Goal: Check status: Check status

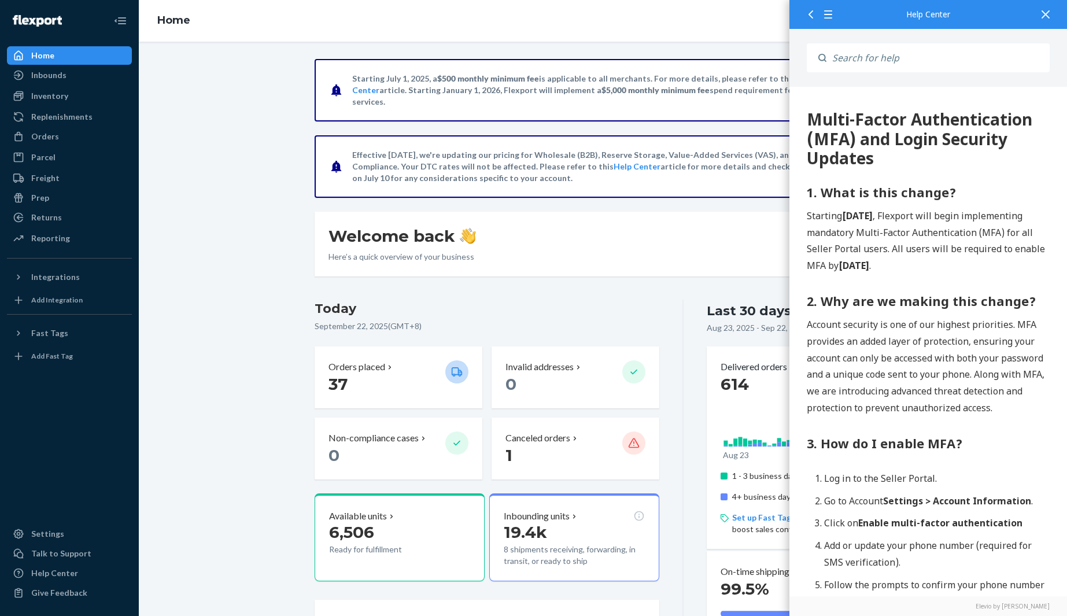
click at [711, 14] on icon at bounding box center [1046, 14] width 8 height 8
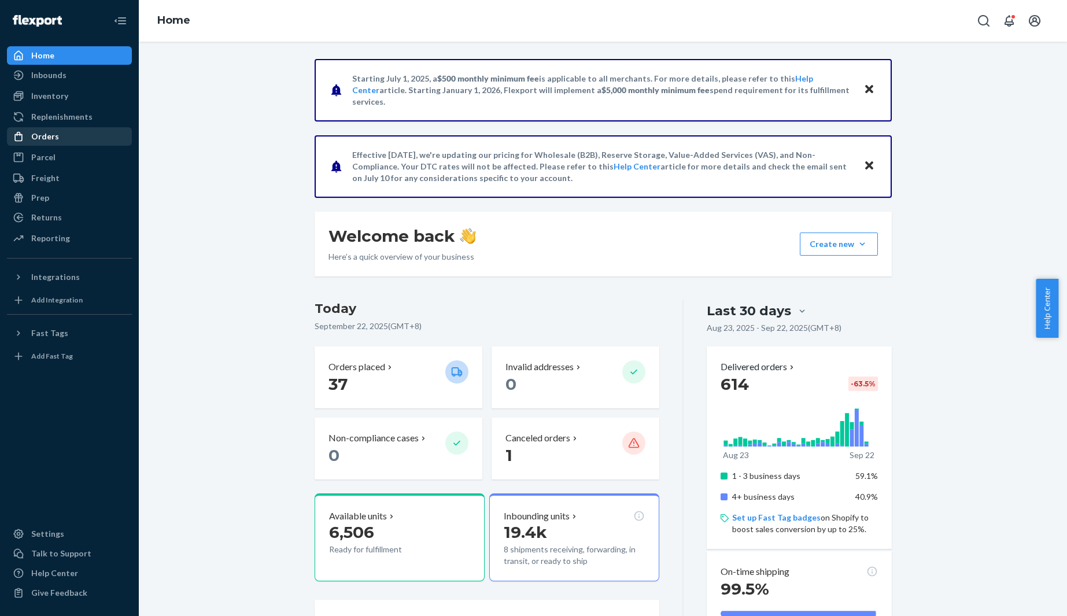
click at [50, 142] on div "Orders" at bounding box center [45, 137] width 28 height 12
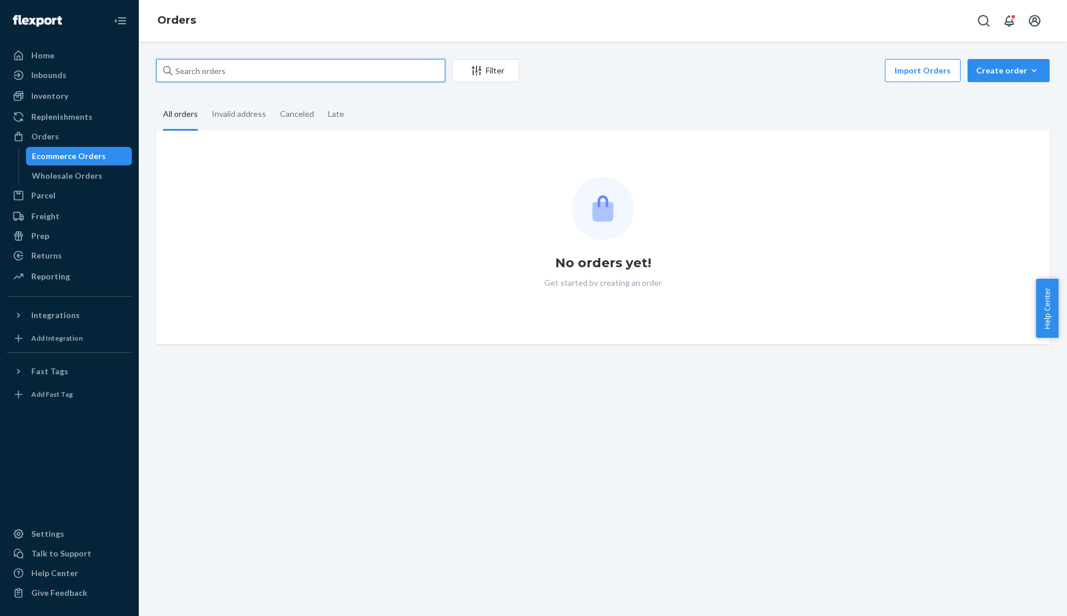
click at [318, 74] on input "text" at bounding box center [300, 70] width 289 height 23
paste input "HJ2468261"
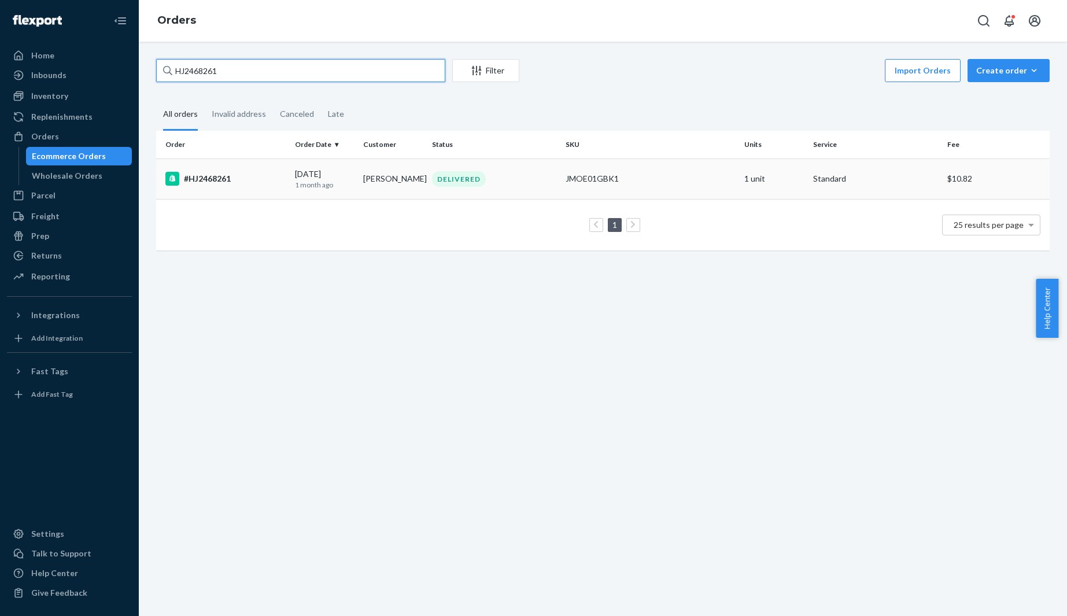
type input "HJ2468261"
click at [254, 176] on div "#HJ2468261" at bounding box center [225, 179] width 120 height 14
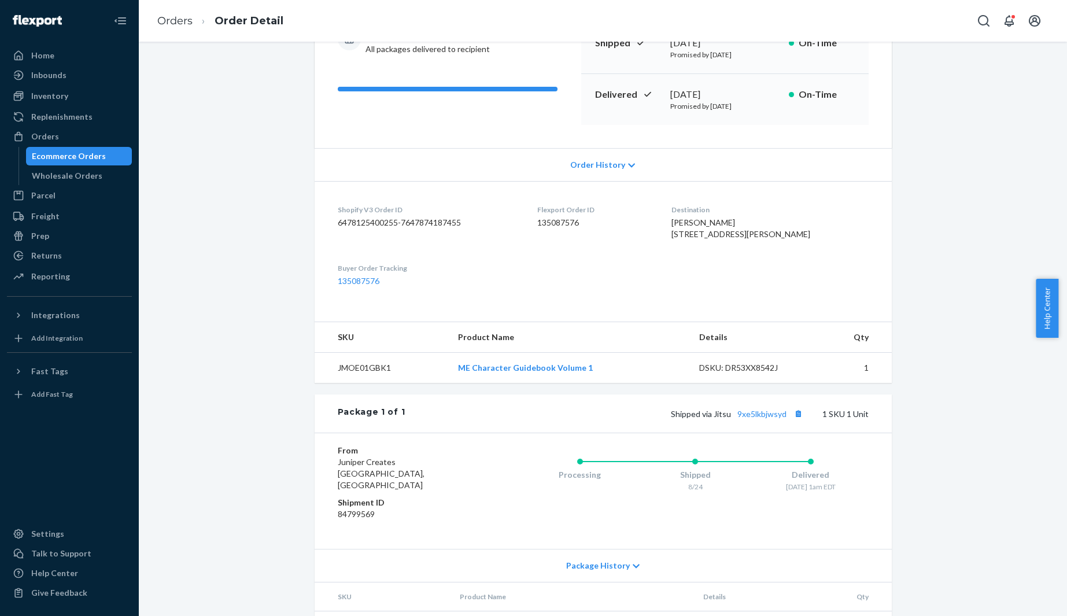
scroll to position [148, 0]
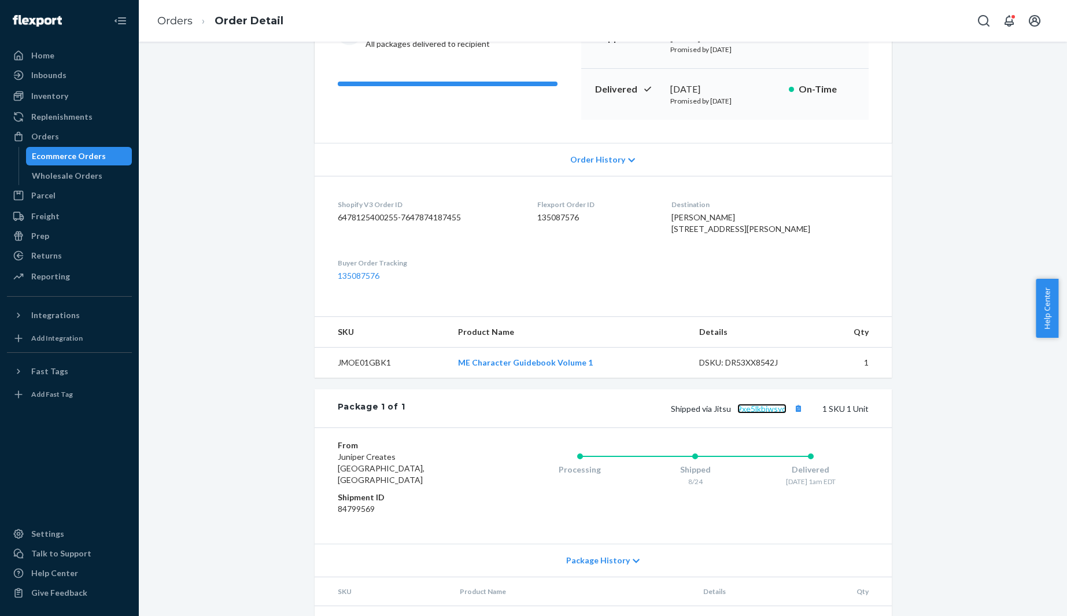
click at [711, 410] on link "9xe5lkbjwsyd" at bounding box center [762, 409] width 49 height 10
